Goal: Task Accomplishment & Management: Manage account settings

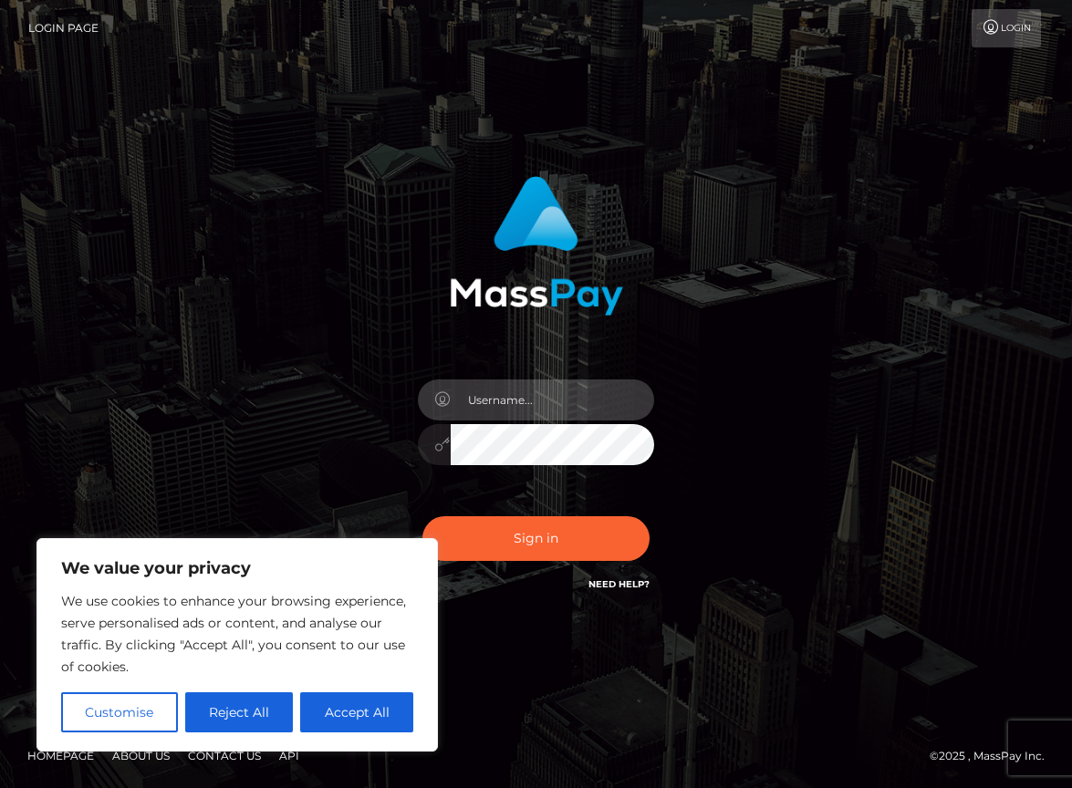
type input "jenlyssy"
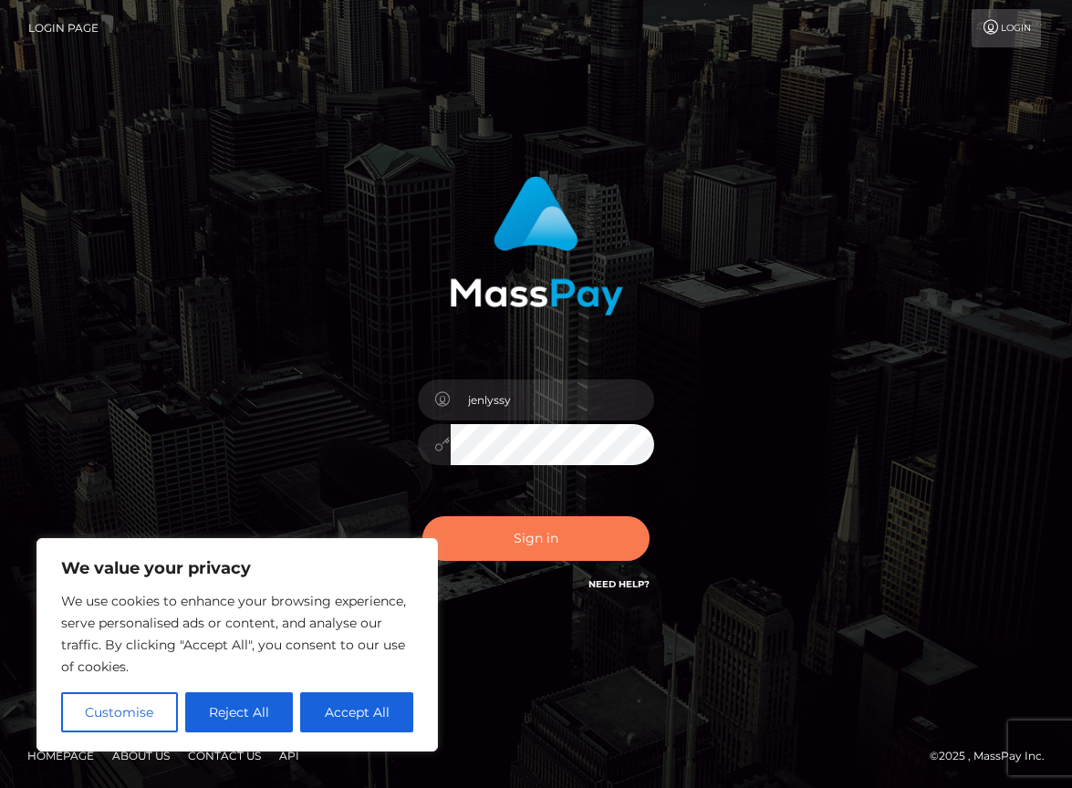
click at [555, 543] on button "Sign in" at bounding box center [536, 538] width 228 height 45
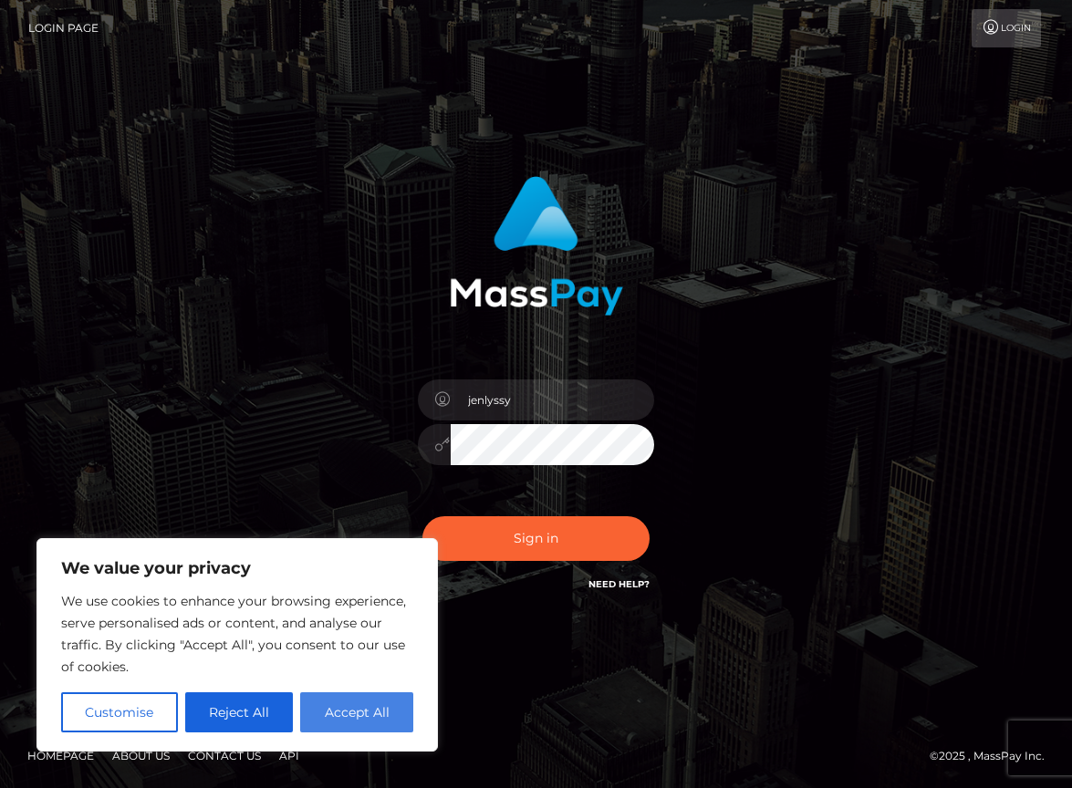
click at [352, 714] on button "Accept All" at bounding box center [356, 713] width 113 height 40
checkbox input "true"
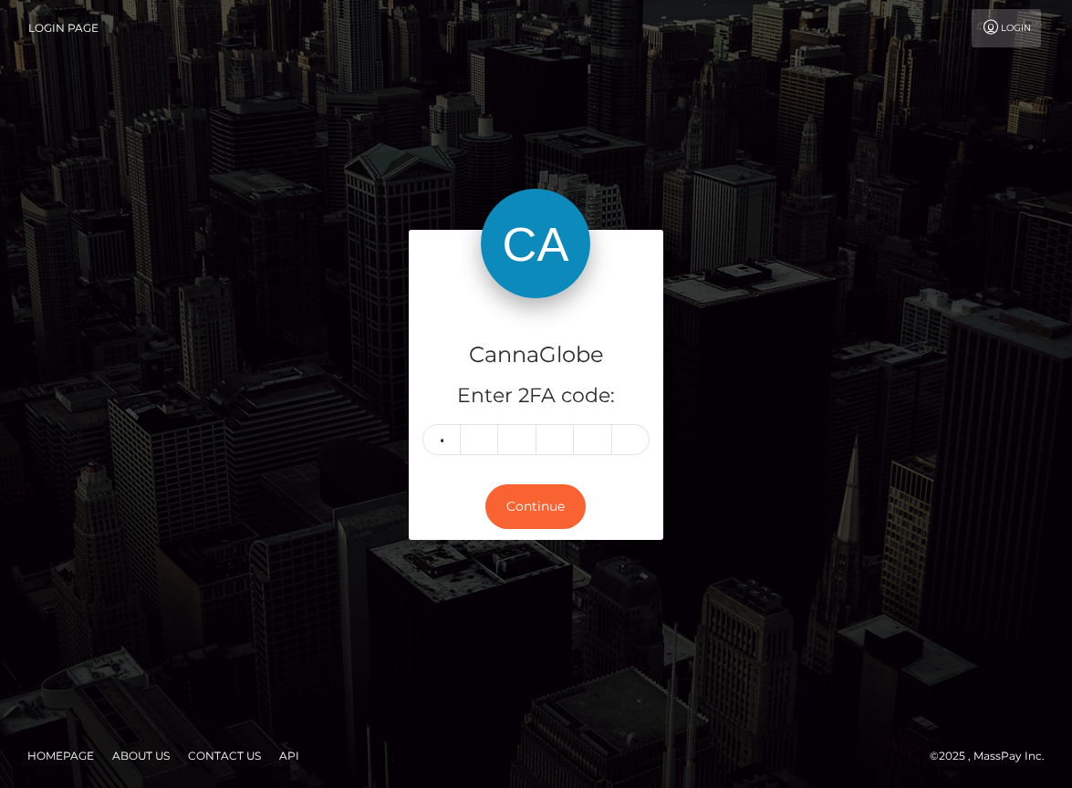
type input "8"
type input "1"
type input "7"
type input "1"
type input "3"
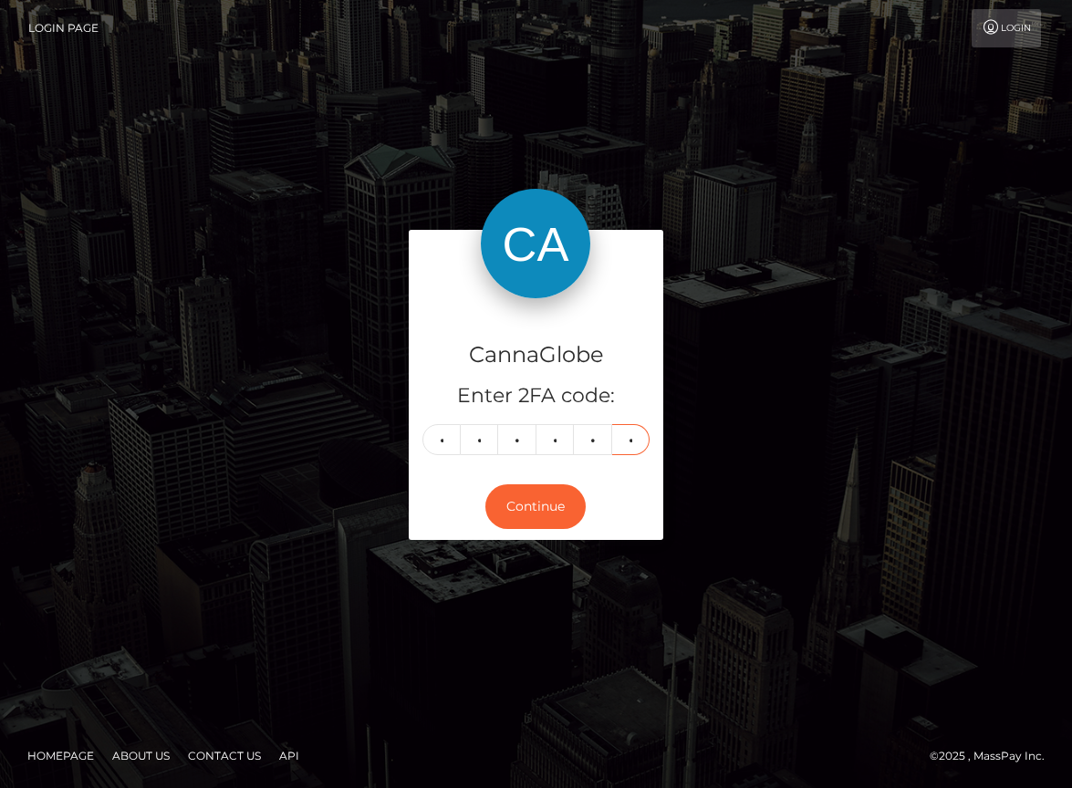
type input "1"
click at [536, 506] on button "Continue" at bounding box center [535, 507] width 100 height 45
click at [537, 517] on button "Continue" at bounding box center [535, 507] width 100 height 45
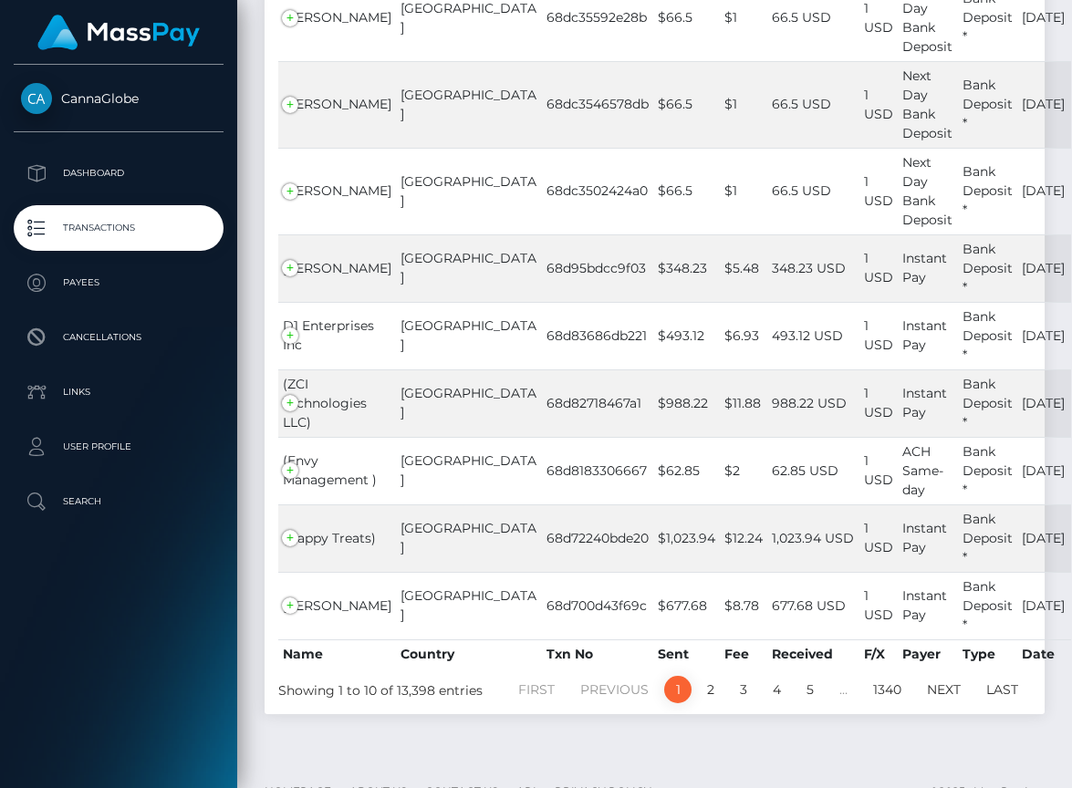
scroll to position [478, 0]
click at [99, 173] on p "Dashboard" at bounding box center [118, 173] width 195 height 27
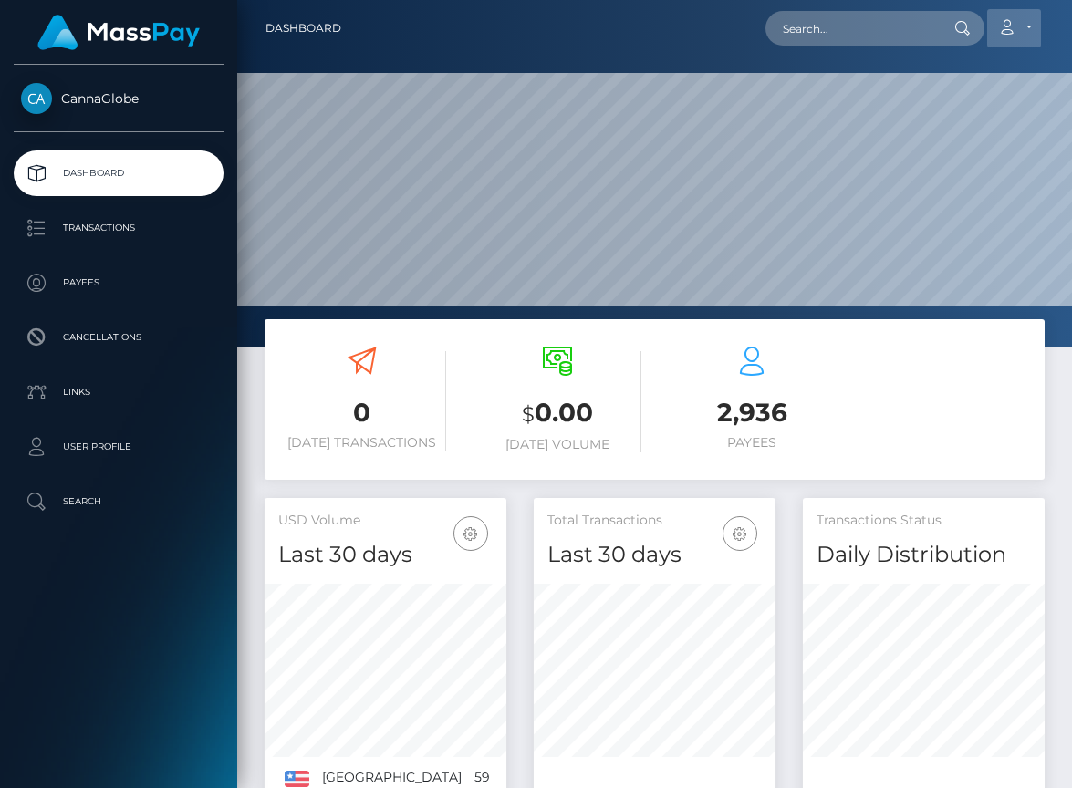
click at [1031, 26] on link "Account" at bounding box center [1014, 28] width 54 height 38
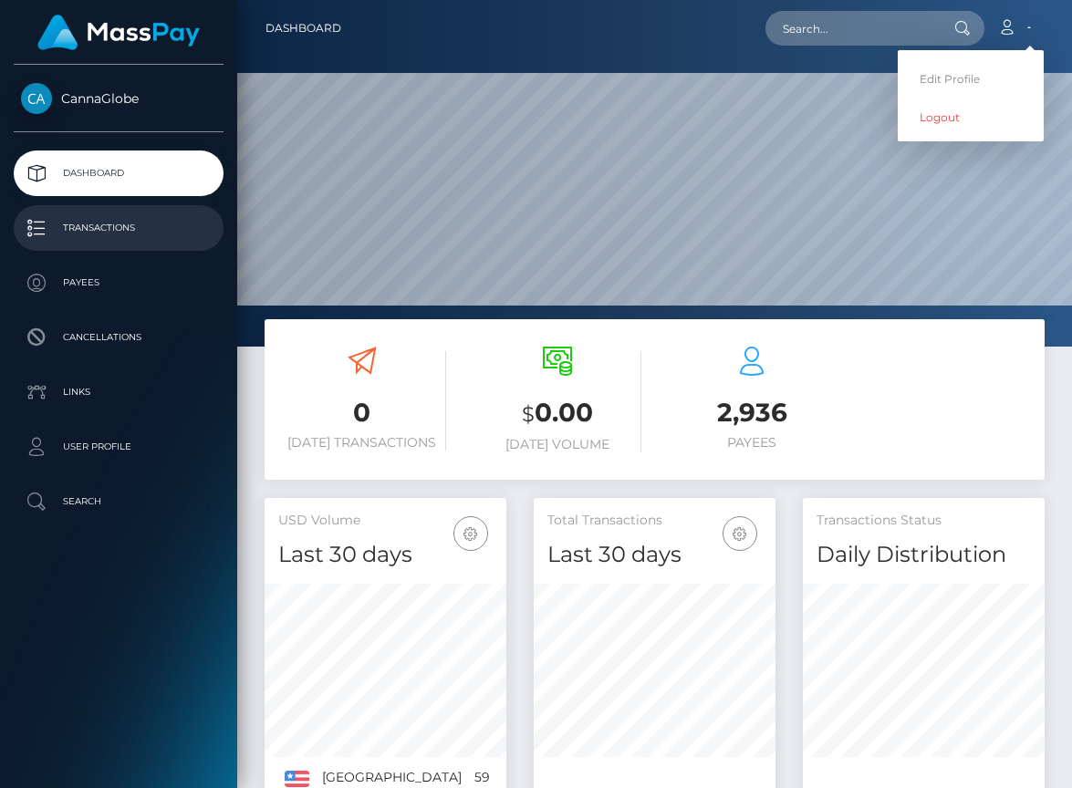
click at [142, 239] on p "Transactions" at bounding box center [118, 227] width 195 height 27
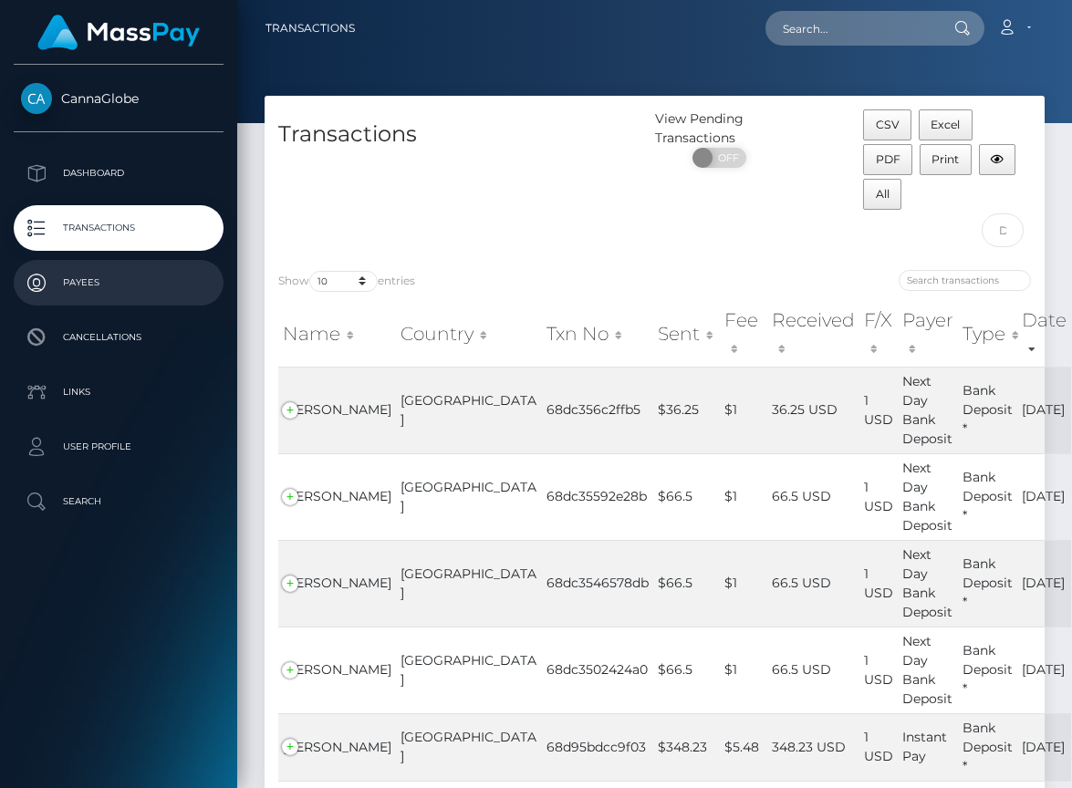
click at [143, 283] on p "Payees" at bounding box center [118, 282] width 195 height 27
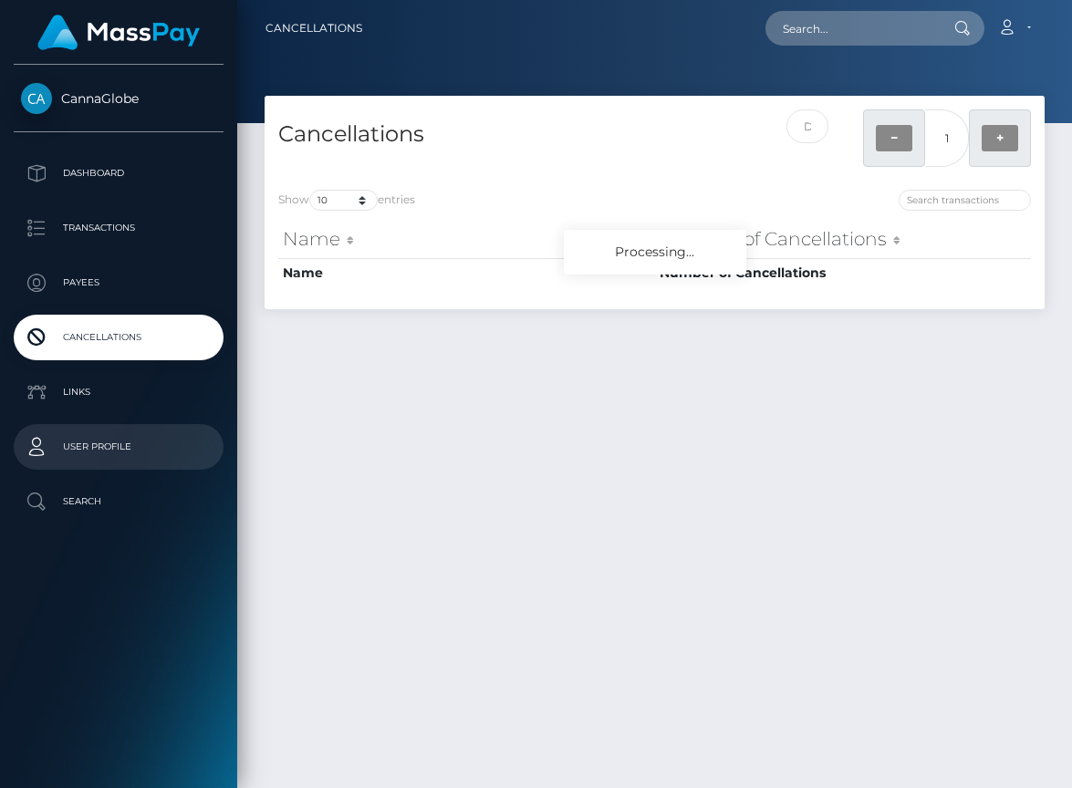
click at [141, 454] on p "User Profile" at bounding box center [118, 446] width 195 height 27
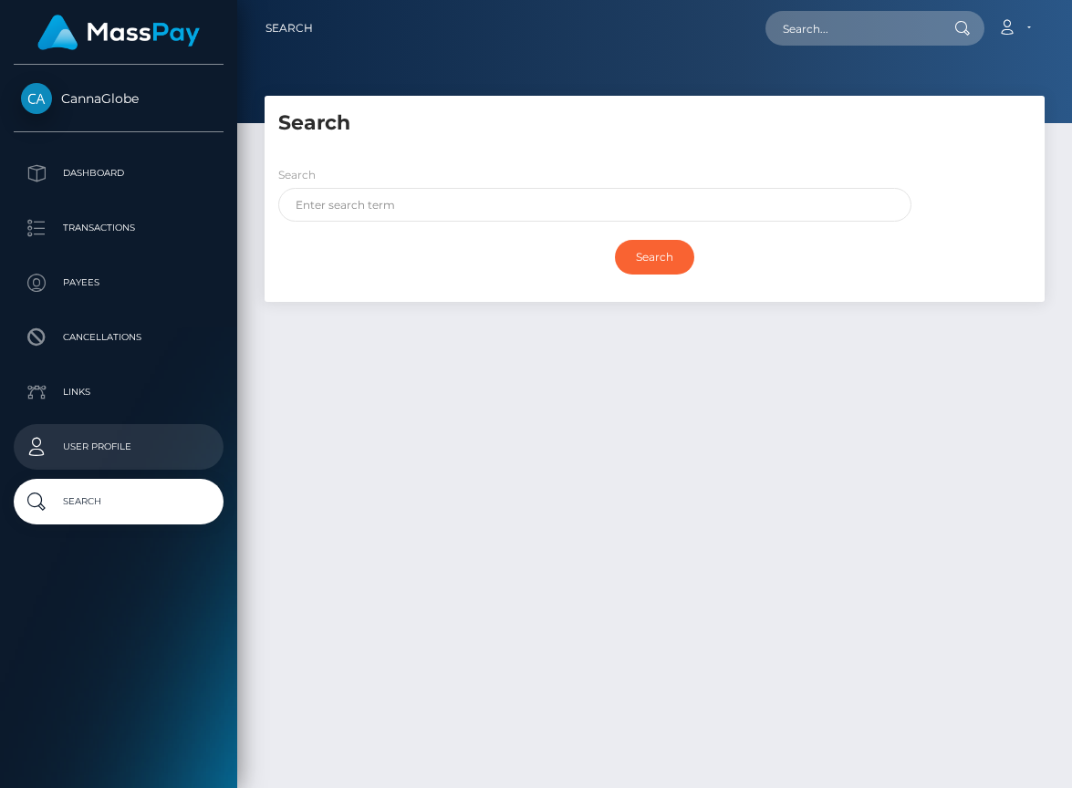
click at [111, 444] on p "User Profile" at bounding box center [118, 446] width 195 height 27
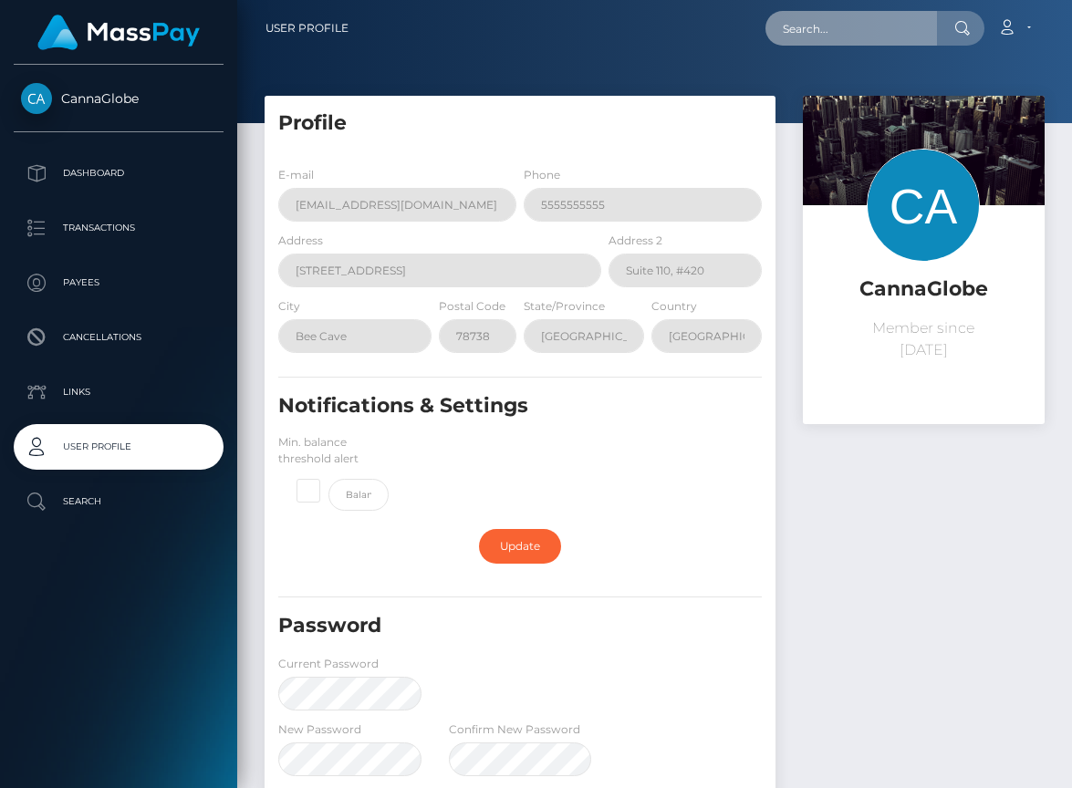
click at [830, 26] on input "text" at bounding box center [852, 28] width 172 height 35
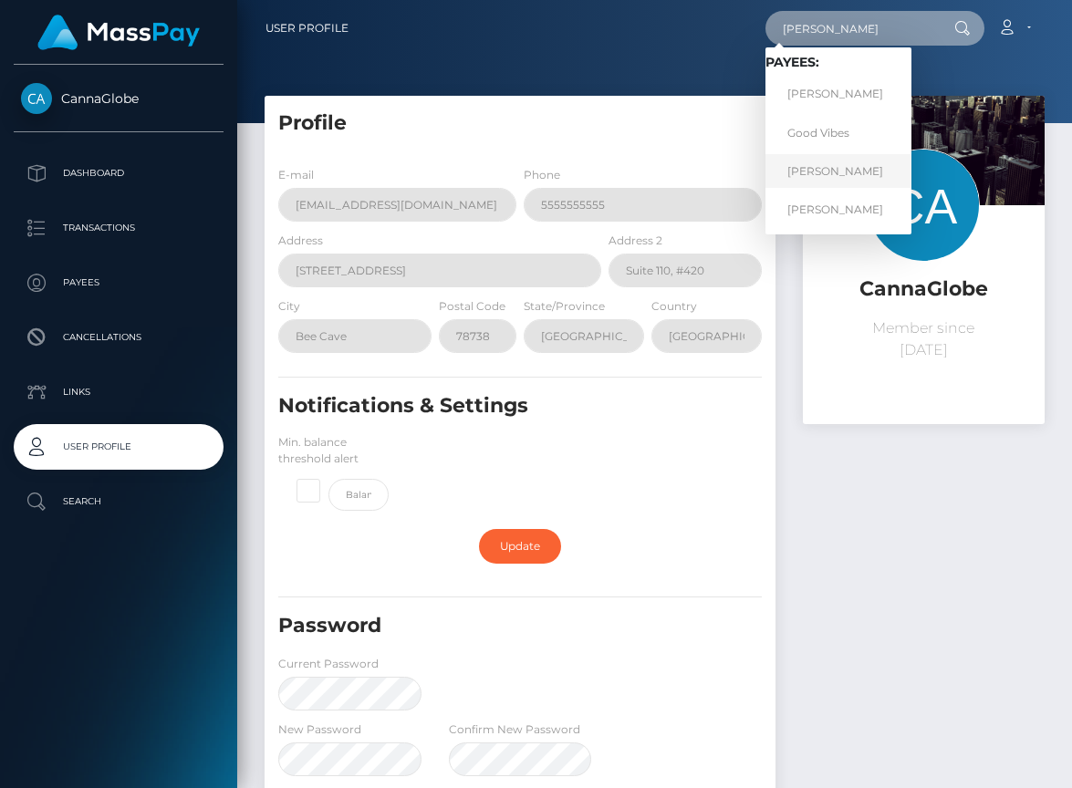
type input "marty"
click at [838, 171] on link "Marty Hale" at bounding box center [839, 171] width 146 height 34
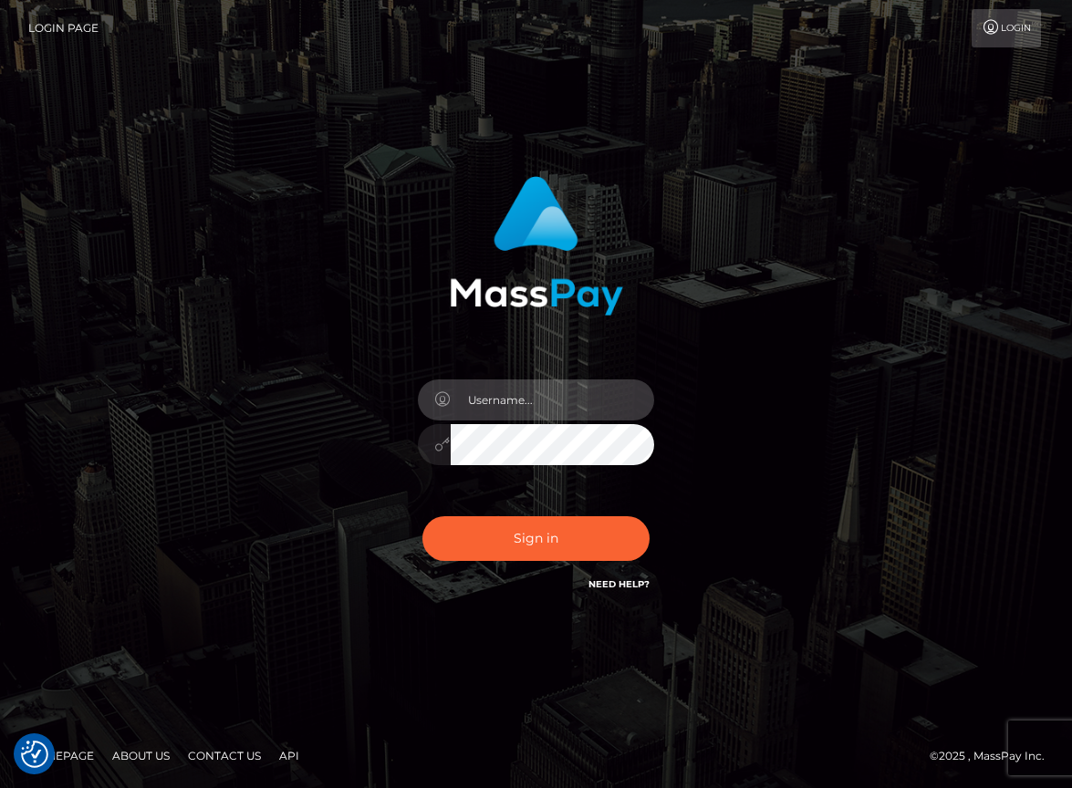
type input "jenlyssy"
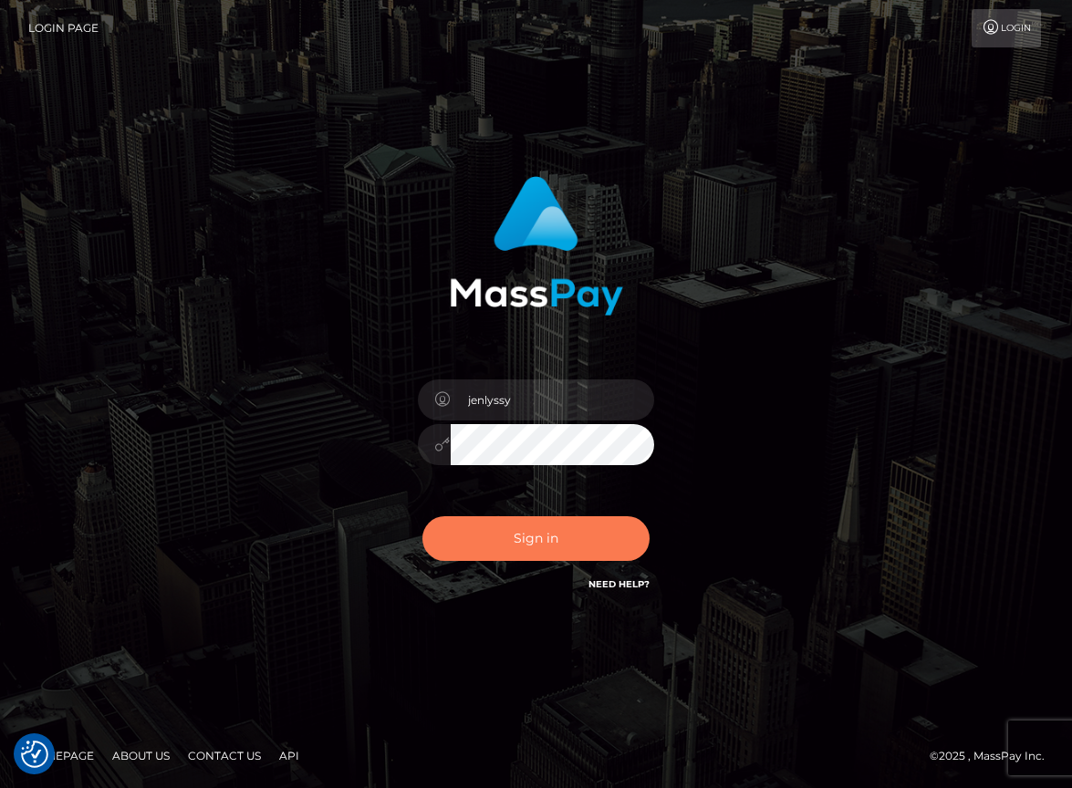
click at [549, 548] on button "Sign in" at bounding box center [536, 538] width 228 height 45
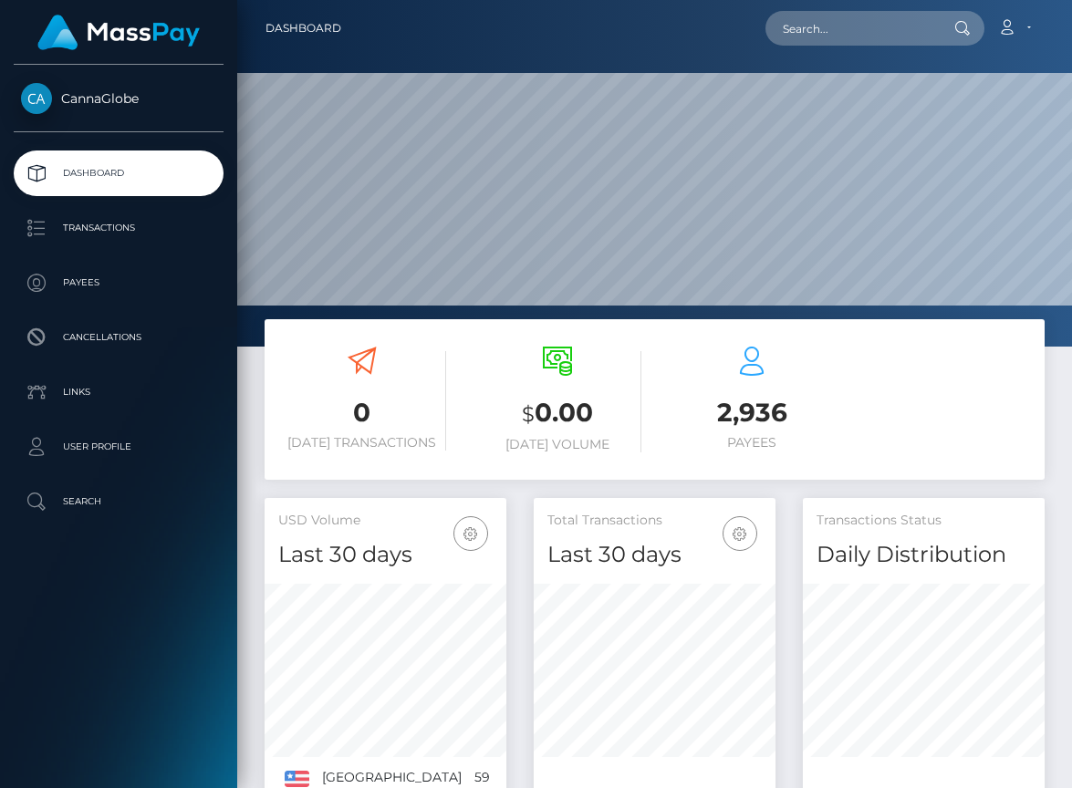
scroll to position [322, 242]
click at [833, 26] on input "text" at bounding box center [852, 28] width 172 height 35
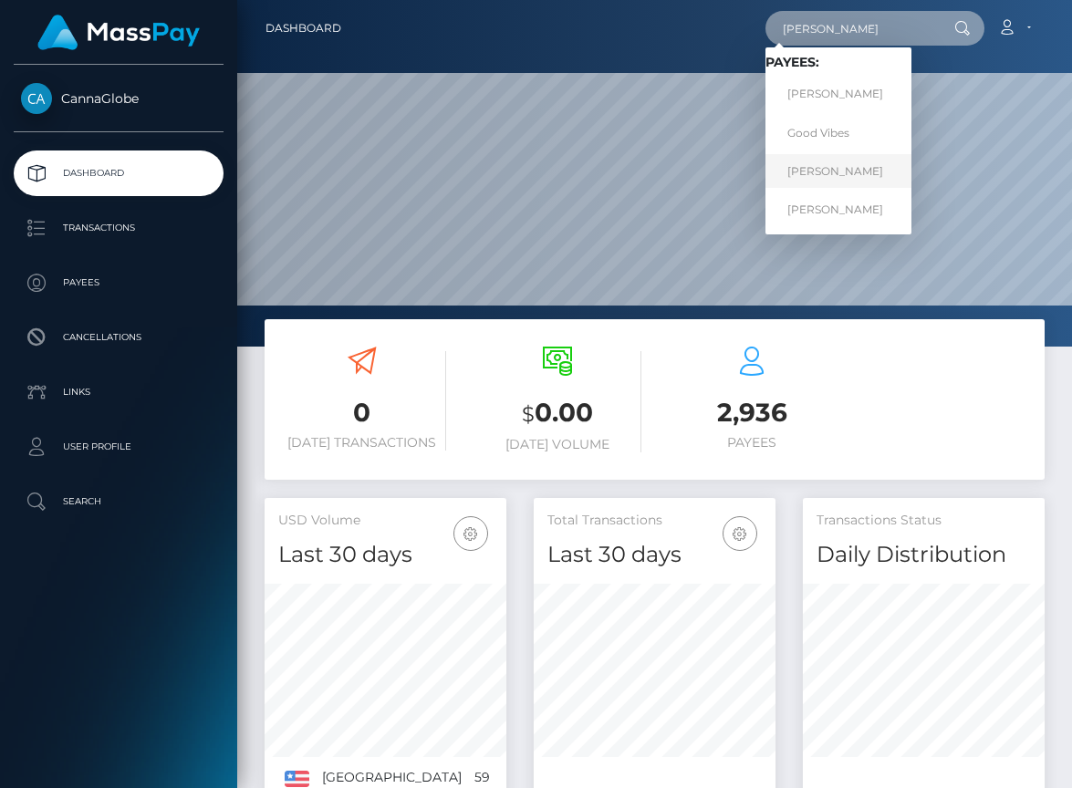
type input "[PERSON_NAME]"
click at [848, 164] on link "Marty Hale" at bounding box center [839, 171] width 146 height 34
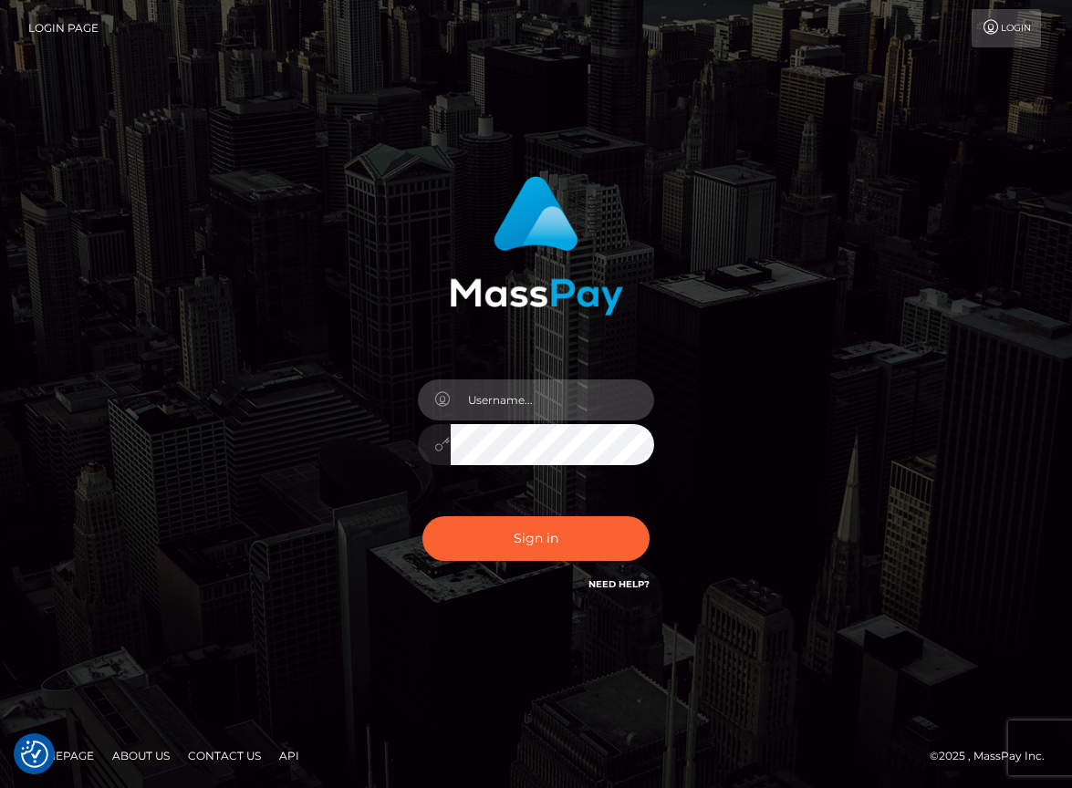
type input "jenlyssy"
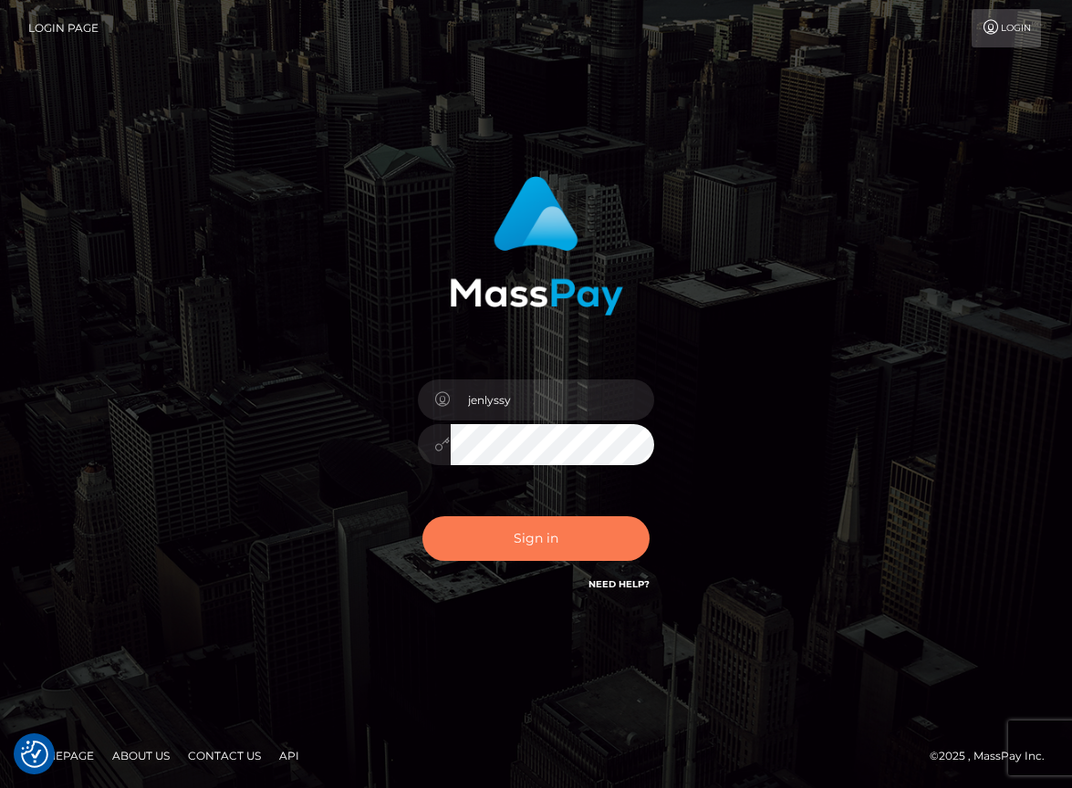
click at [553, 551] on button "Sign in" at bounding box center [536, 538] width 228 height 45
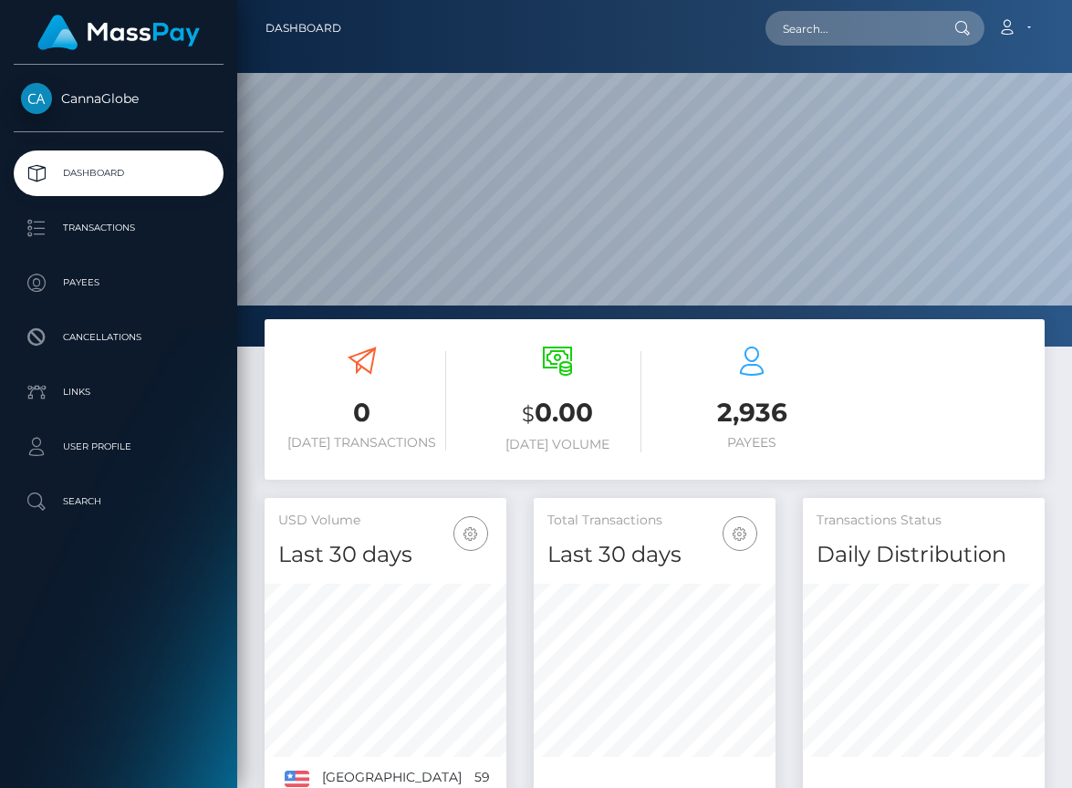
scroll to position [322, 242]
click at [103, 239] on p "Transactions" at bounding box center [118, 227] width 195 height 27
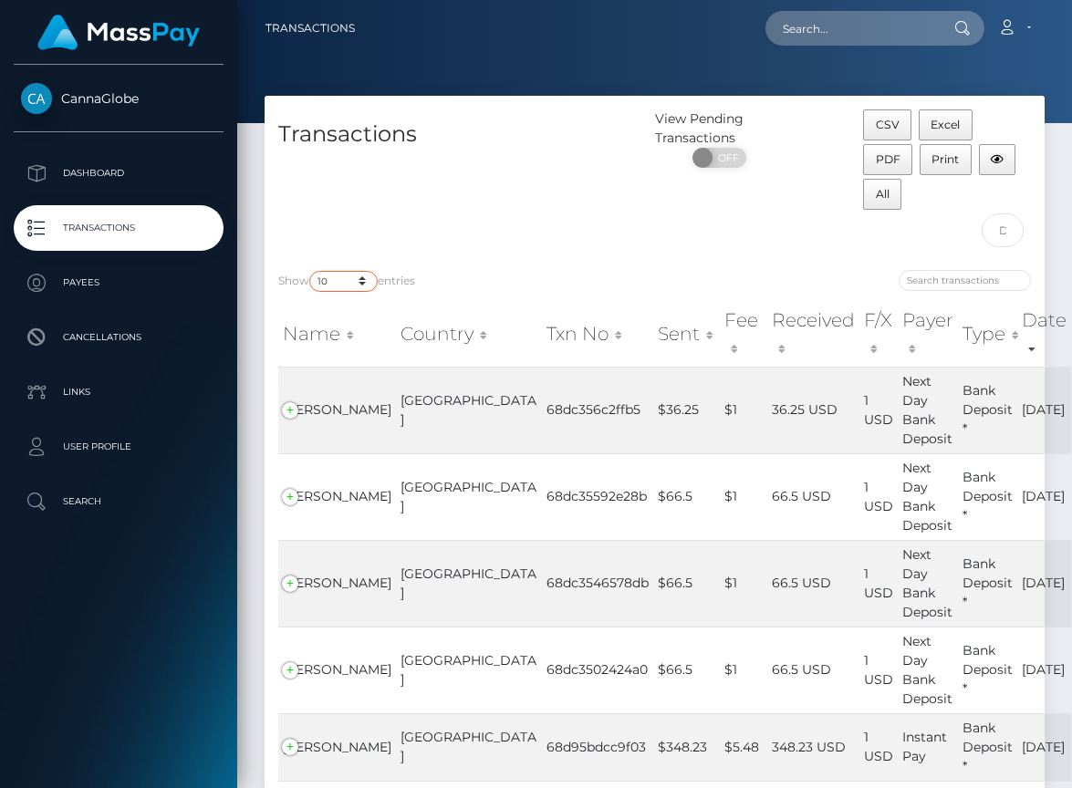
select select "3500"
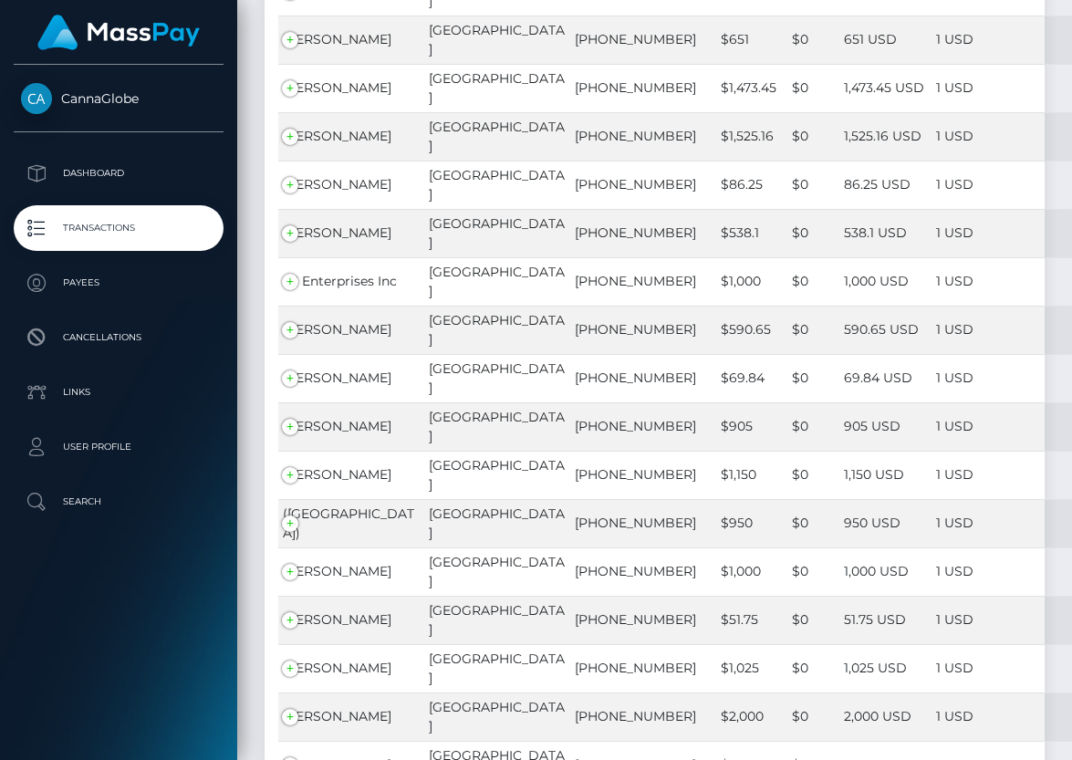
scroll to position [110823, 0]
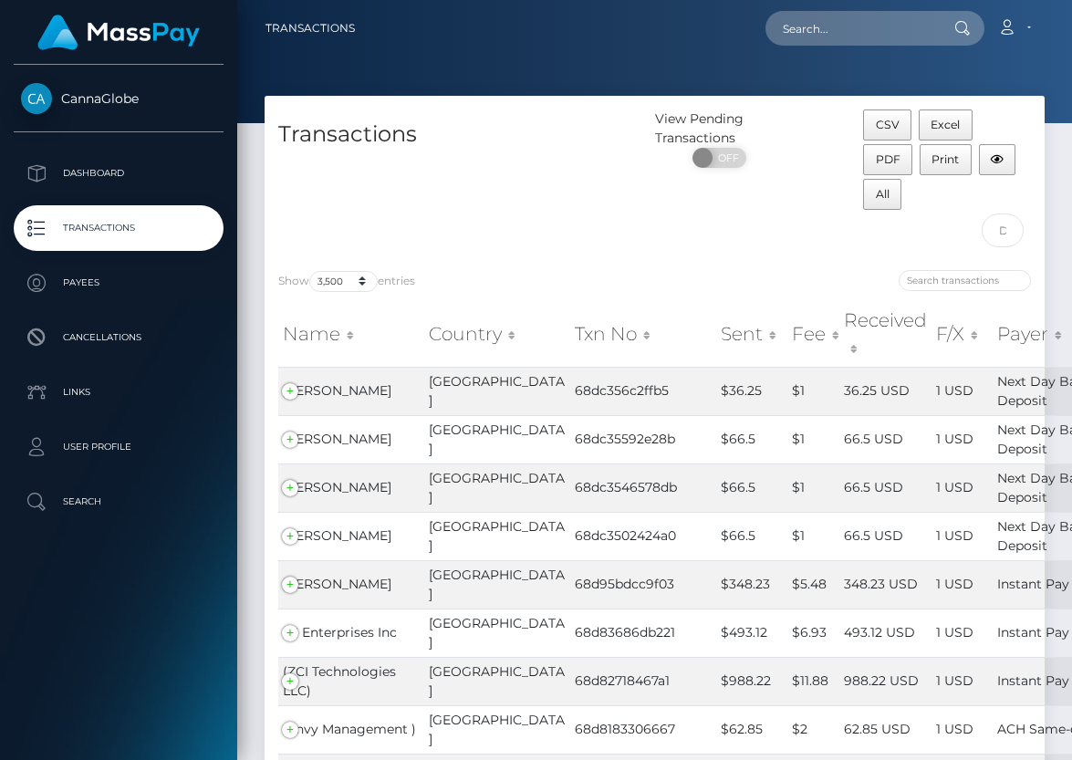
scroll to position [0, 0]
click at [526, 210] on div "Transactions" at bounding box center [460, 183] width 391 height 147
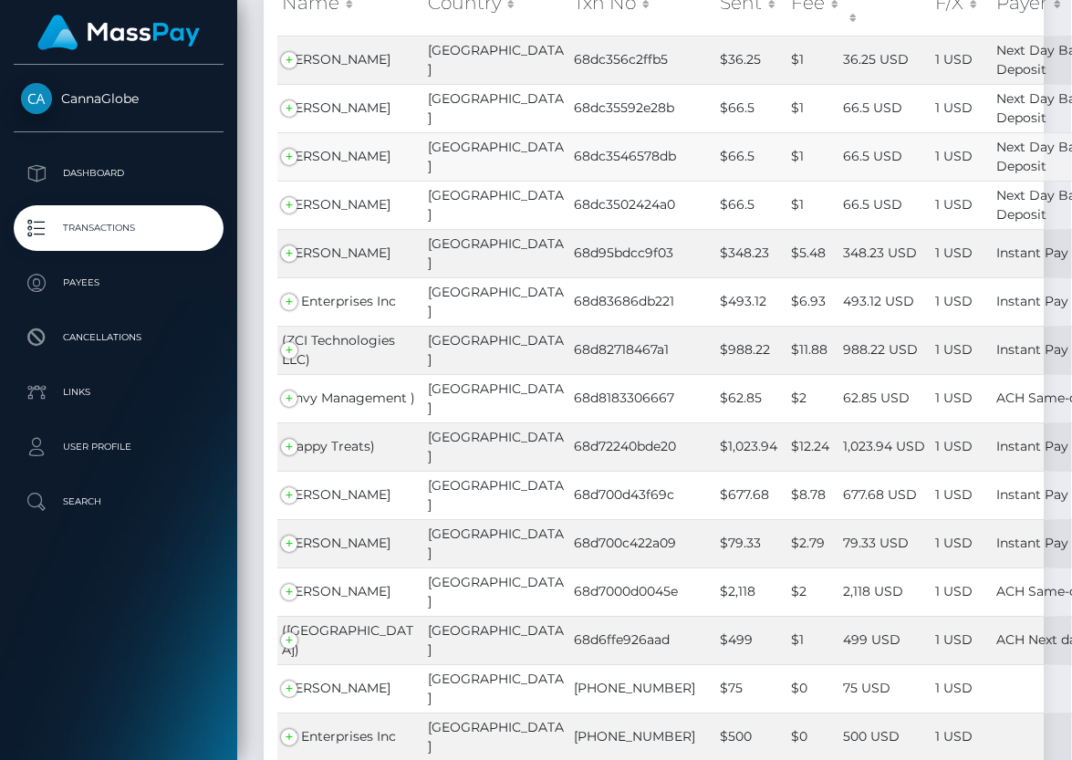
scroll to position [331, 0]
click at [294, 277] on td "D1 Enterprises Inc" at bounding box center [351, 301] width 146 height 48
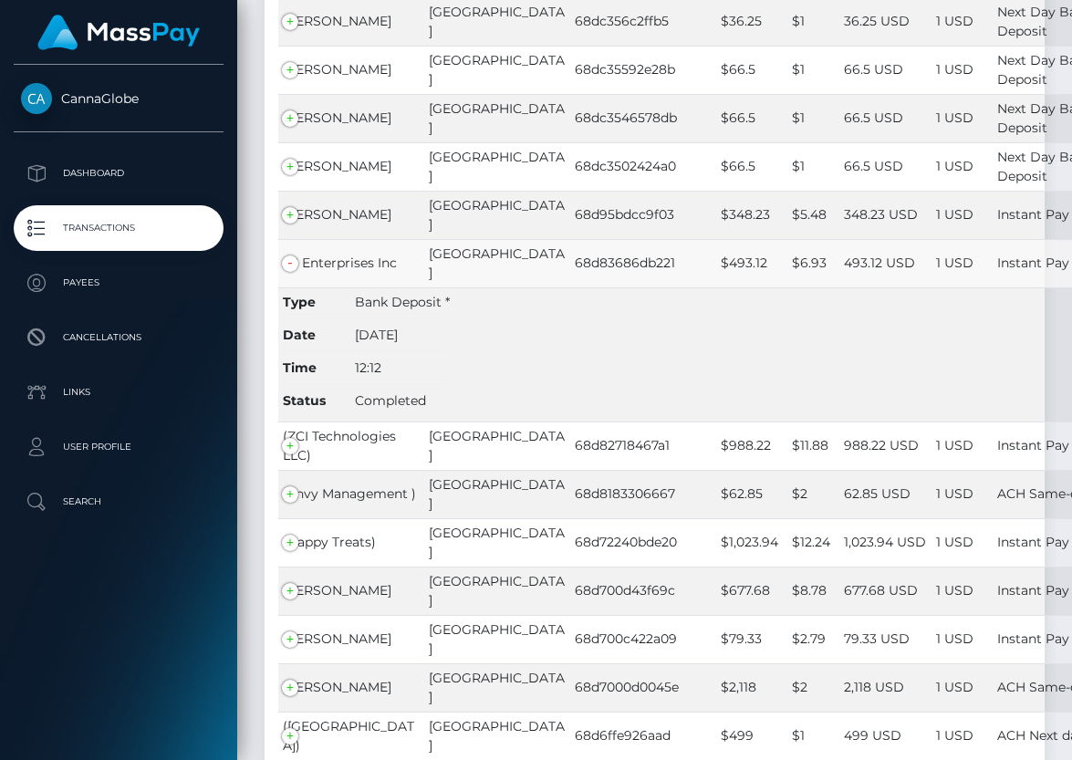
scroll to position [389, 0]
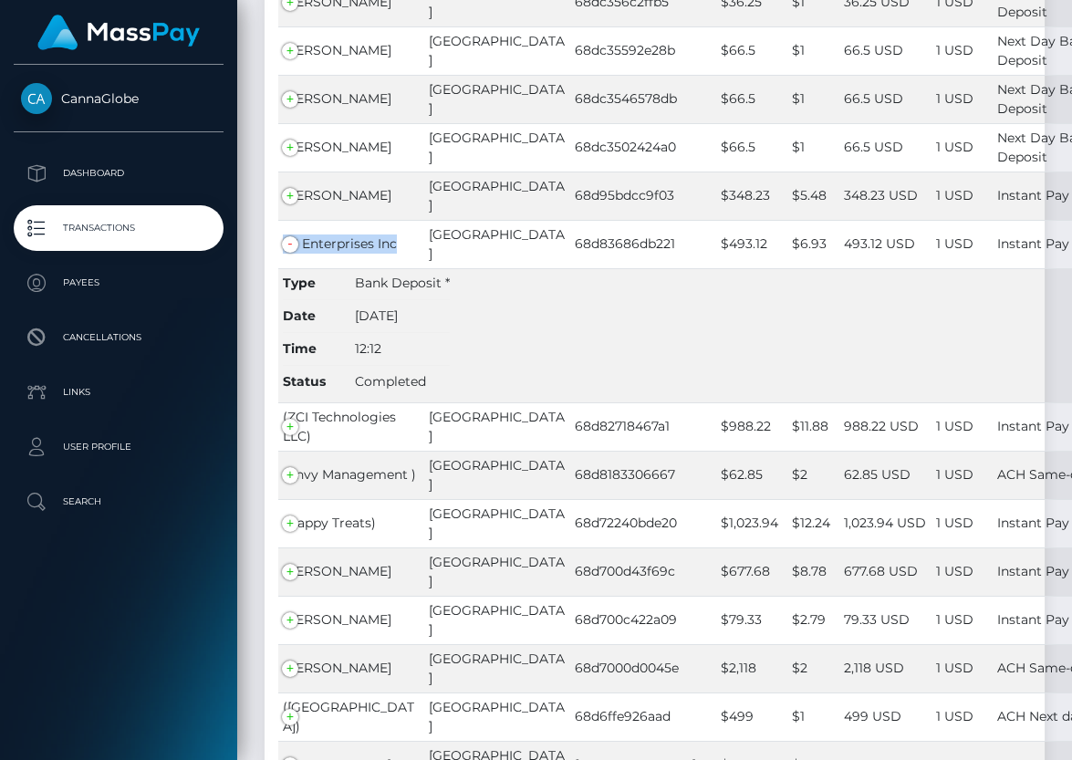
copy span "D1 Enterprises Inc"
drag, startPoint x: 399, startPoint y: 210, endPoint x: 274, endPoint y: 224, distance: 125.9
drag, startPoint x: 902, startPoint y: 57, endPoint x: 102, endPoint y: 204, distance: 812.7
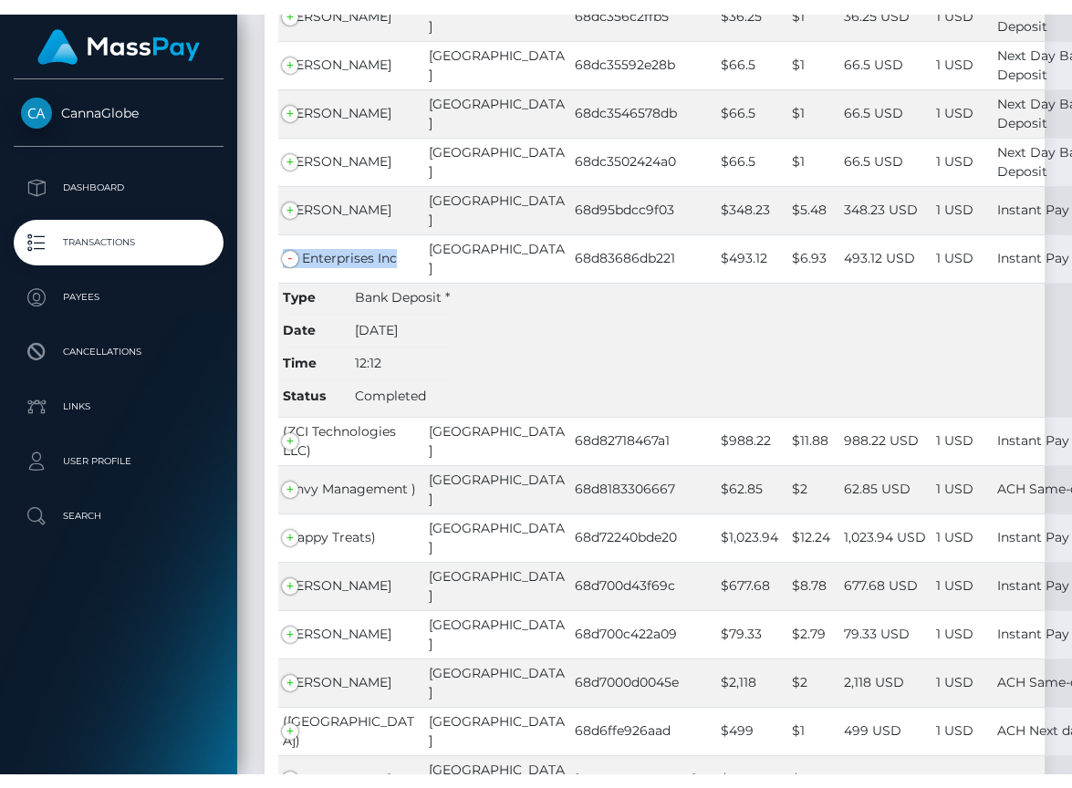
scroll to position [0, 0]
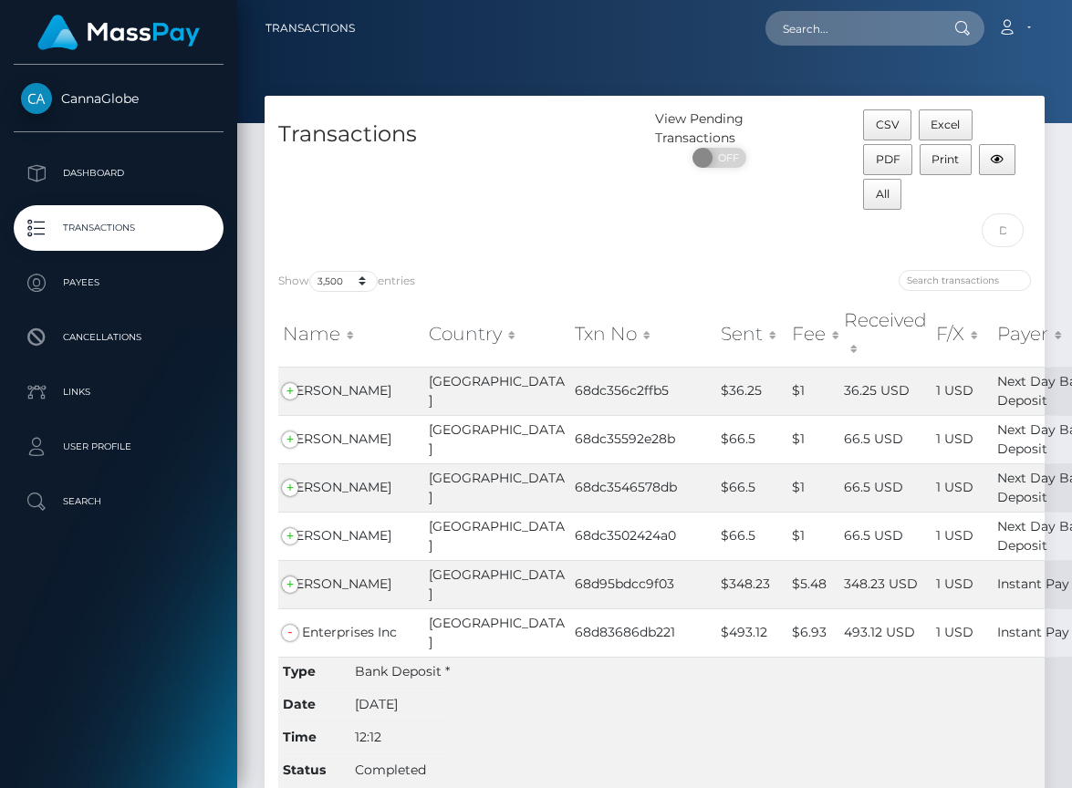
click at [902, 57] on div at bounding box center [654, 61] width 835 height 123
click at [810, 56] on nav "Transactions Loading... Loading... Account Logout" at bounding box center [654, 28] width 835 height 57
click at [1012, 151] on div "CSV Excel PDF Print All" at bounding box center [947, 162] width 168 height 104
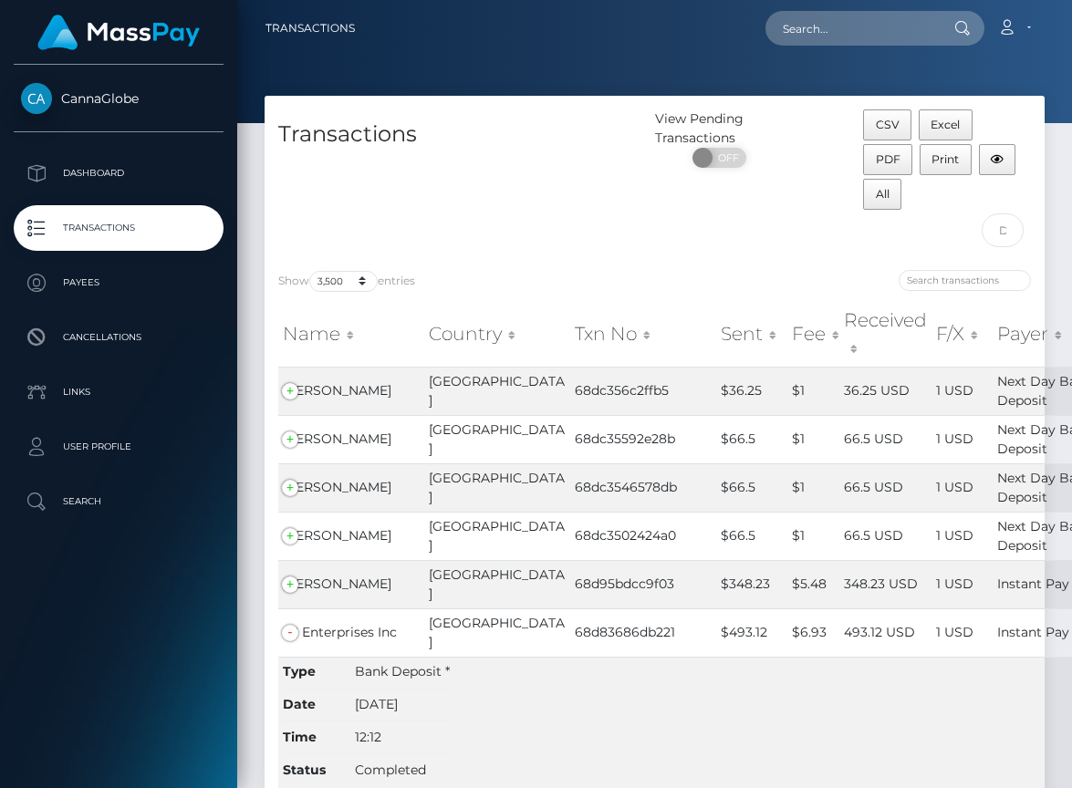
click at [695, 270] on div at bounding box center [850, 283] width 363 height 26
click at [524, 214] on div "Transactions" at bounding box center [460, 183] width 391 height 147
click at [541, 190] on div "Transactions" at bounding box center [460, 183] width 391 height 147
click at [102, 204] on ul "Dashboard Transactions Payees Cancellations Links User Profile" at bounding box center [118, 338] width 237 height 374
click at [112, 174] on p "Dashboard" at bounding box center [118, 173] width 195 height 27
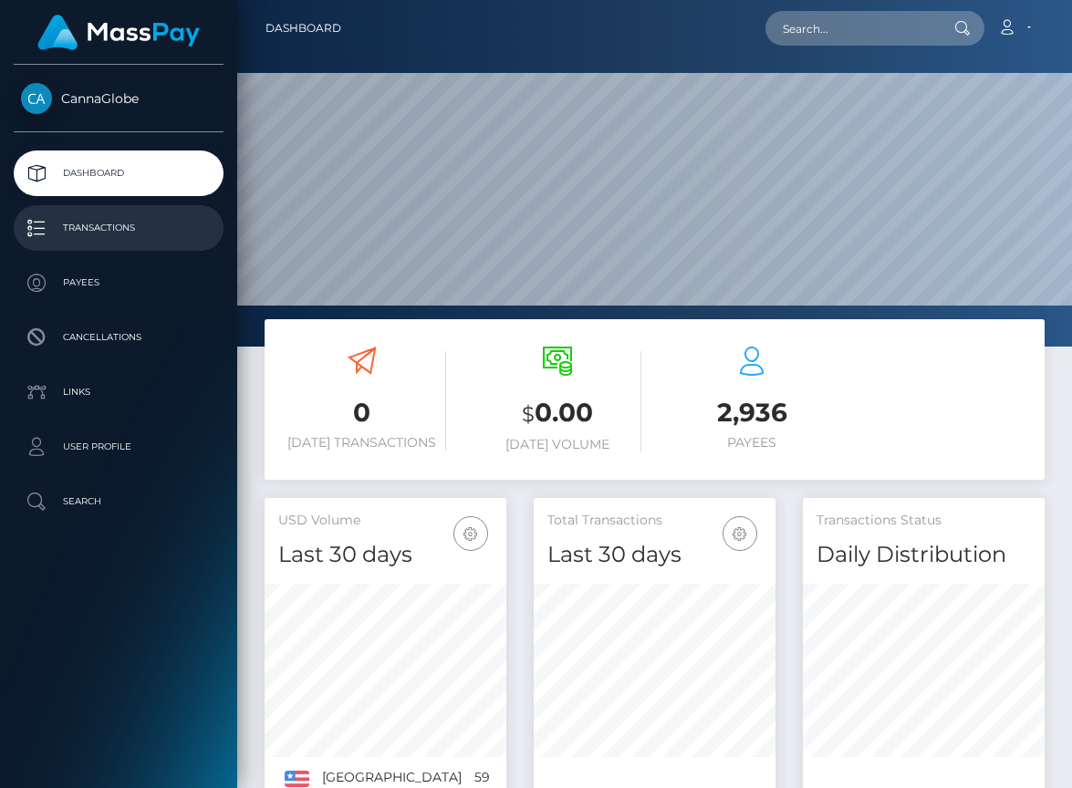
click at [127, 233] on p "Transactions" at bounding box center [118, 227] width 195 height 27
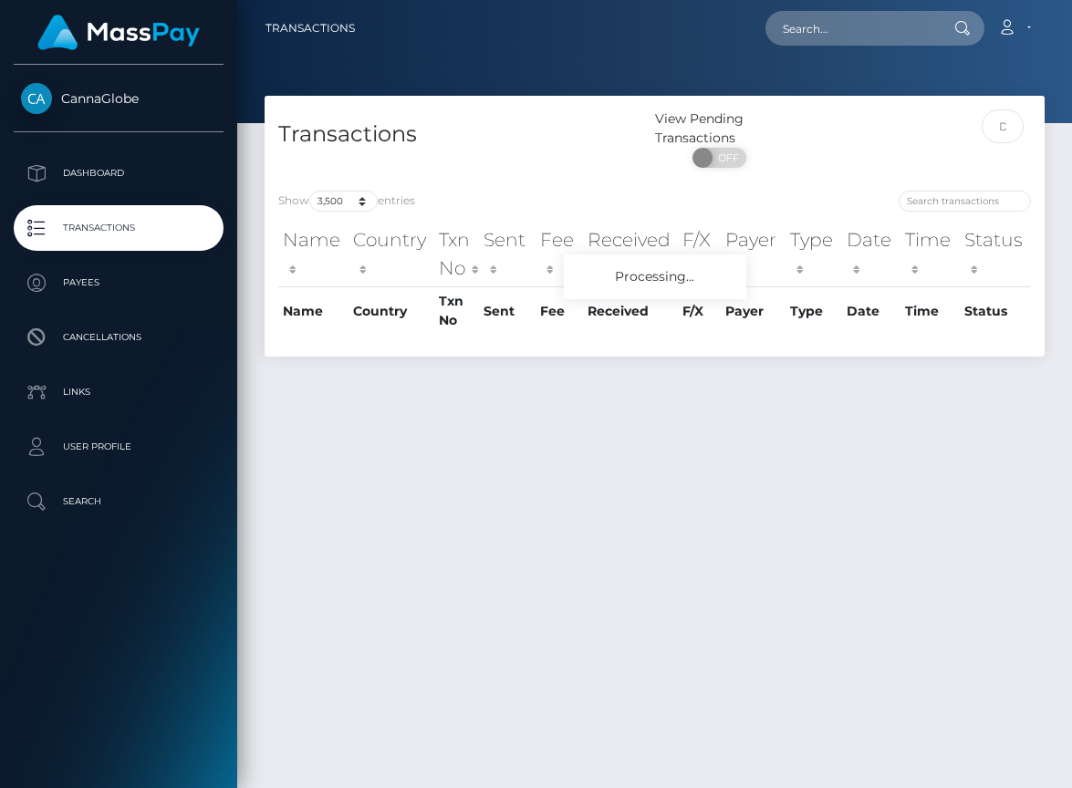
select select "3500"
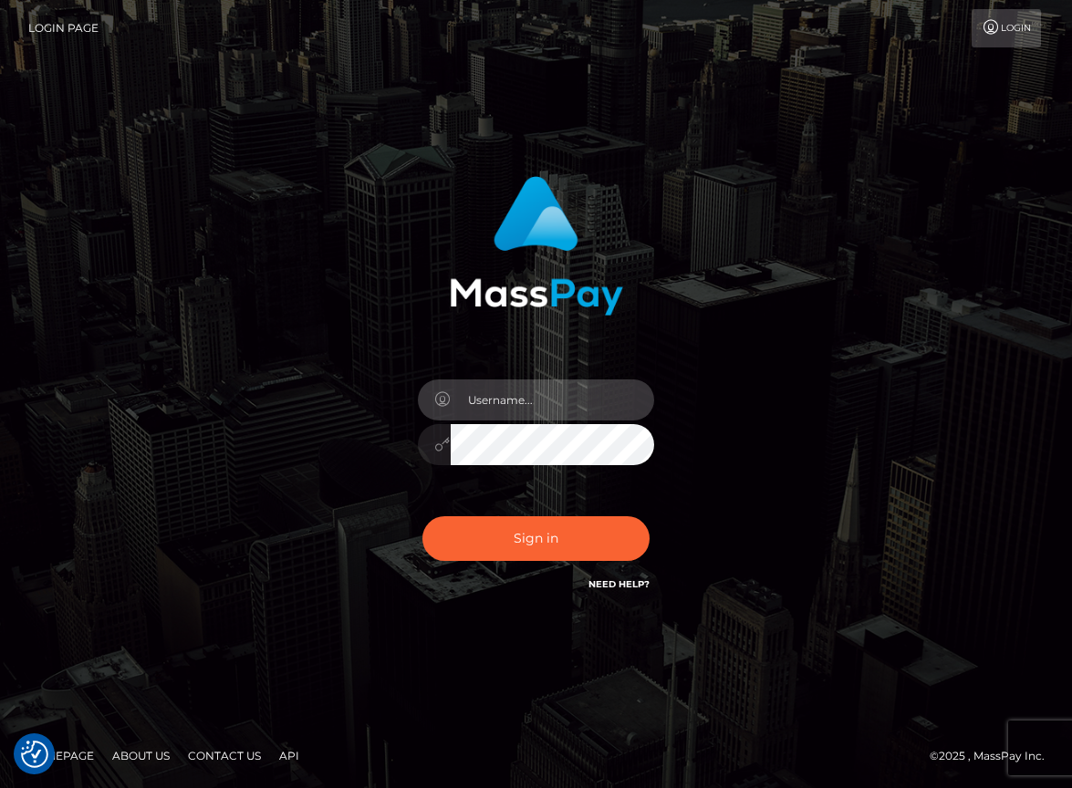
type input "jenlyssy"
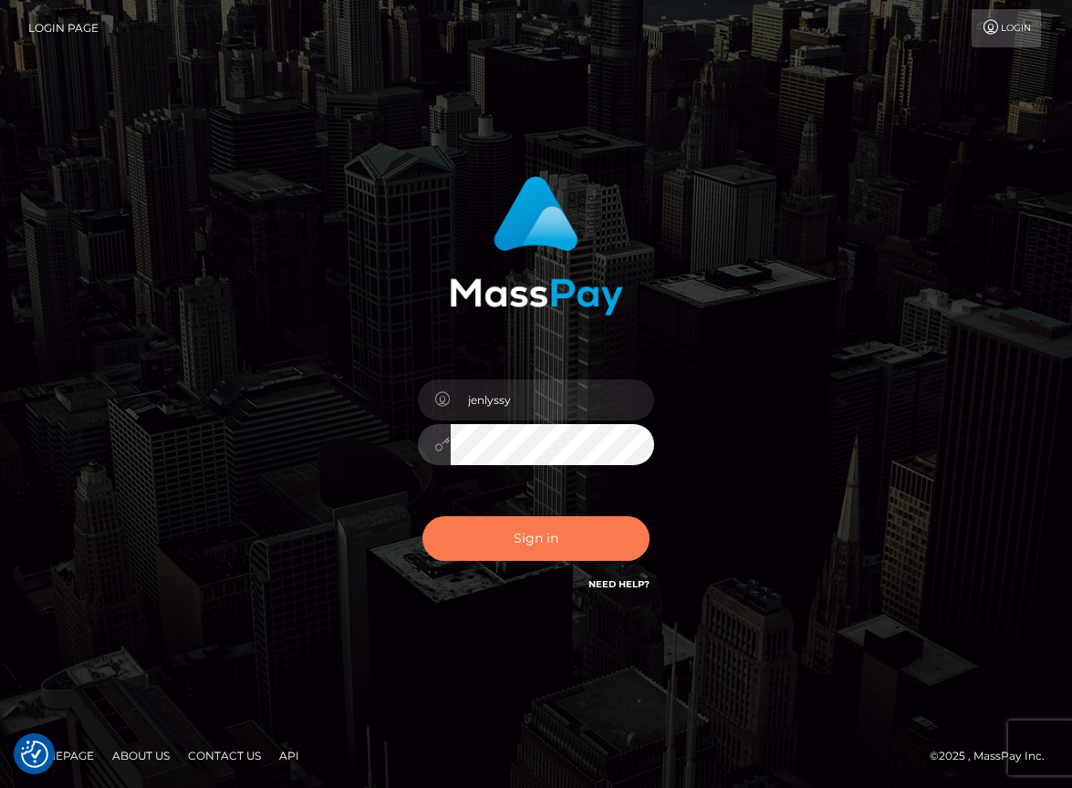
click at [563, 555] on button "Sign in" at bounding box center [536, 538] width 228 height 45
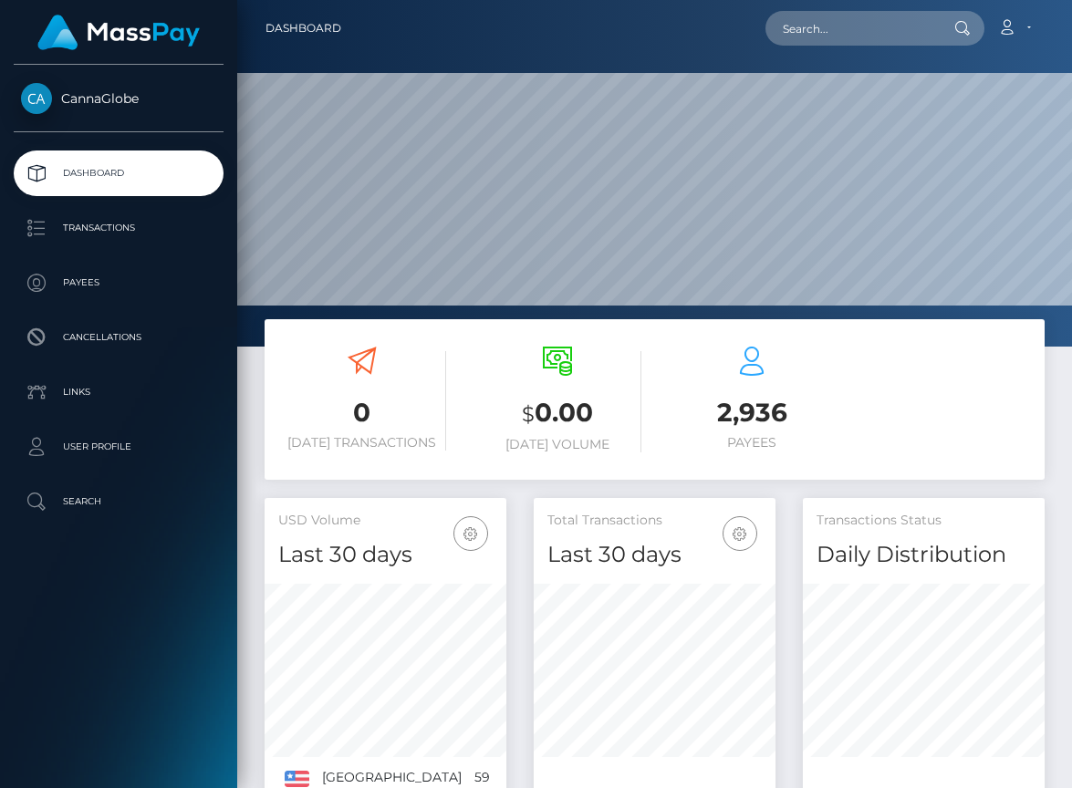
scroll to position [322, 242]
click at [1032, 24] on link "Account" at bounding box center [1014, 28] width 54 height 38
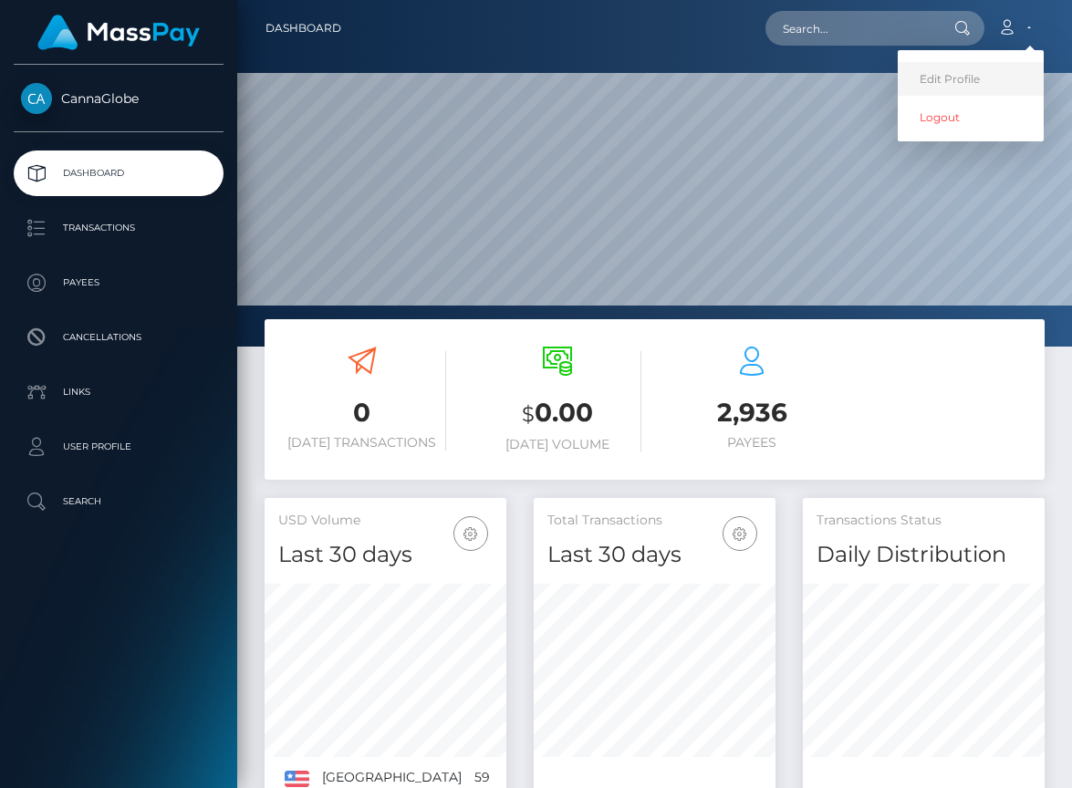
click at [972, 74] on link "Edit Profile" at bounding box center [971, 79] width 146 height 34
